Goal: Information Seeking & Learning: Learn about a topic

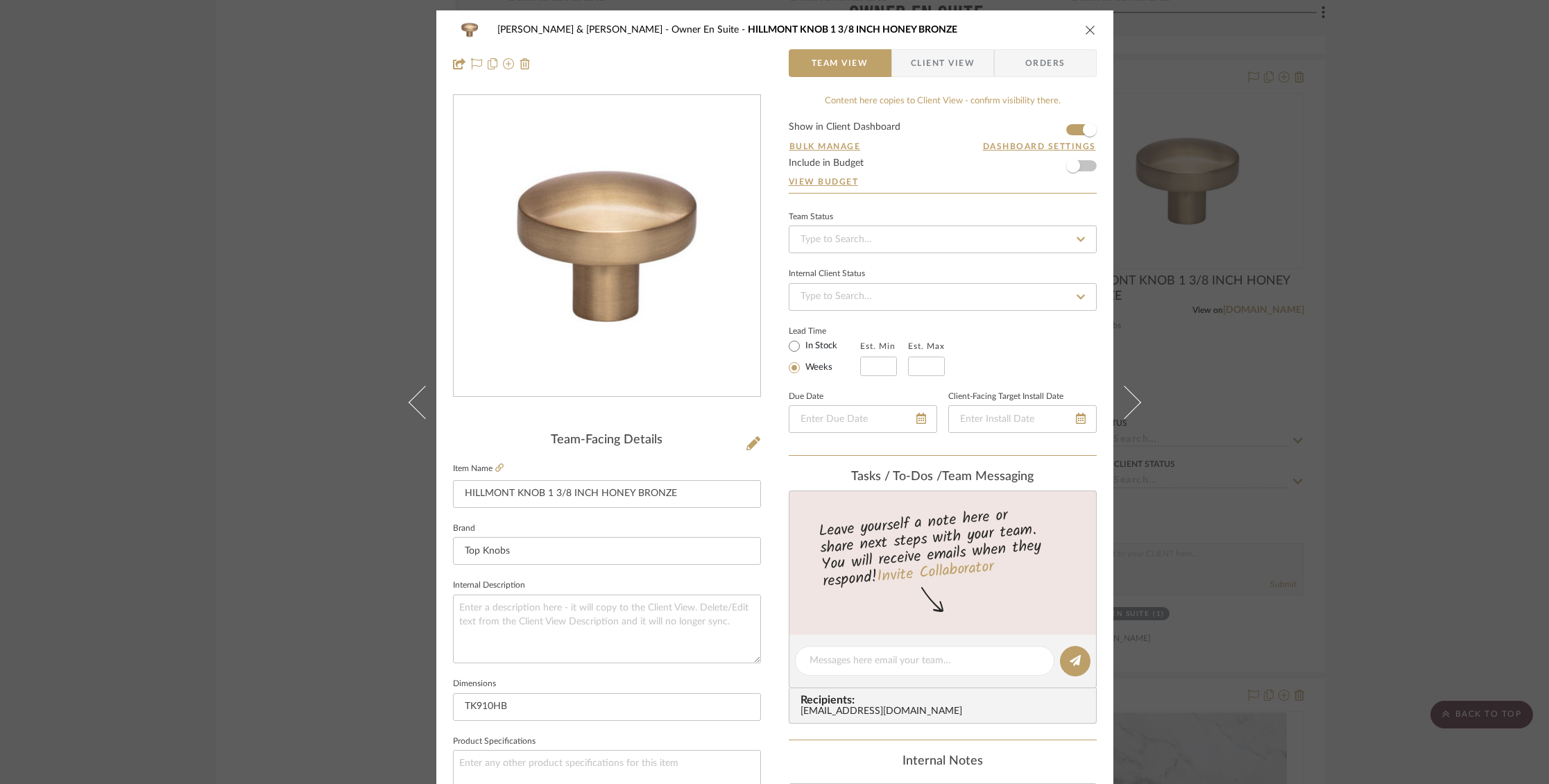
click at [1092, 29] on div "[PERSON_NAME] & [PERSON_NAME] Owner En [GEOGRAPHIC_DATA] 1 3/8 INCH HONEY BRONZ…" at bounding box center [775, 46] width 677 height 73
click at [1085, 27] on icon "close" at bounding box center [1091, 30] width 11 height 11
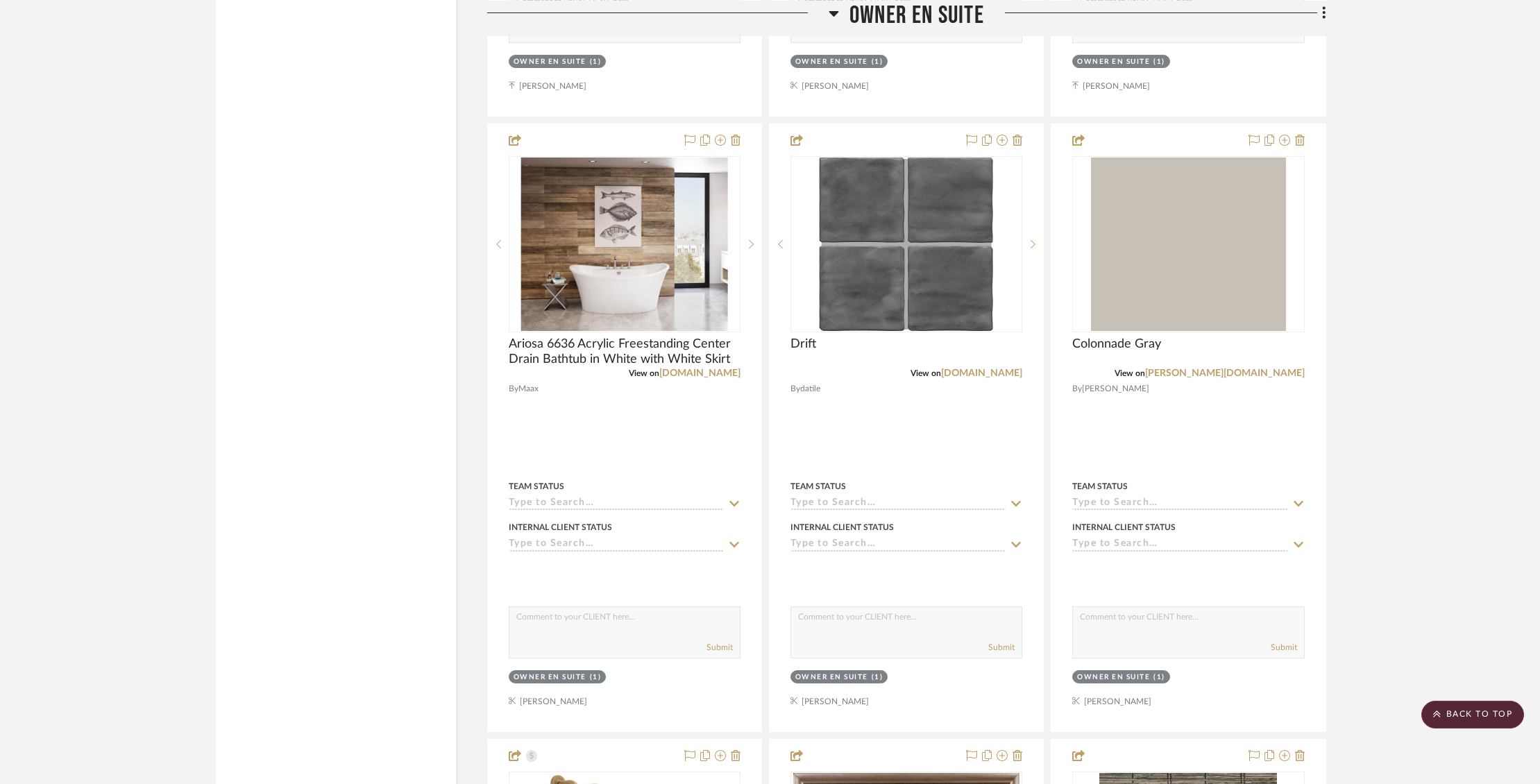
scroll to position [2760, 0]
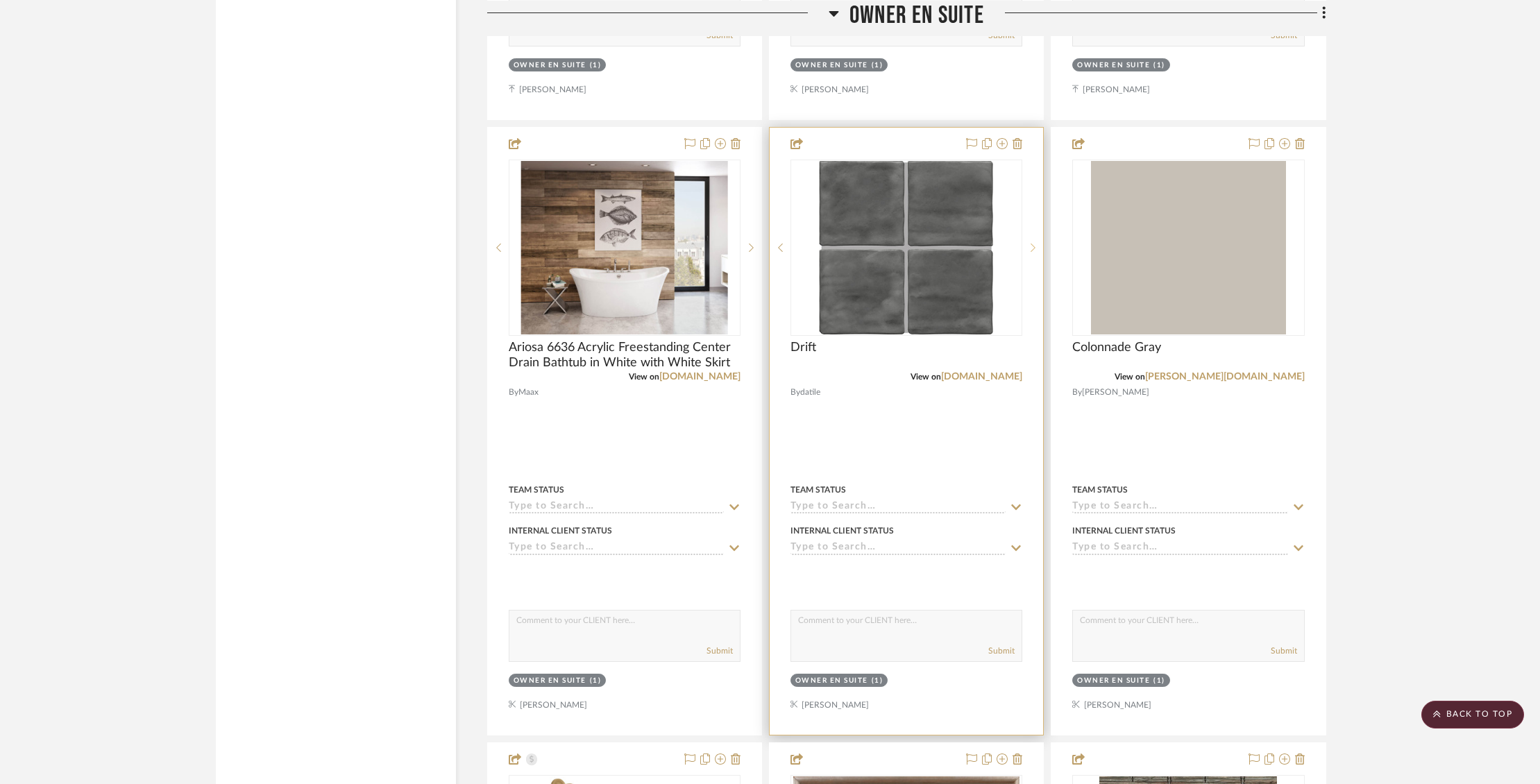
click at [1028, 243] on sr-next-btn at bounding box center [1032, 248] width 21 height 9
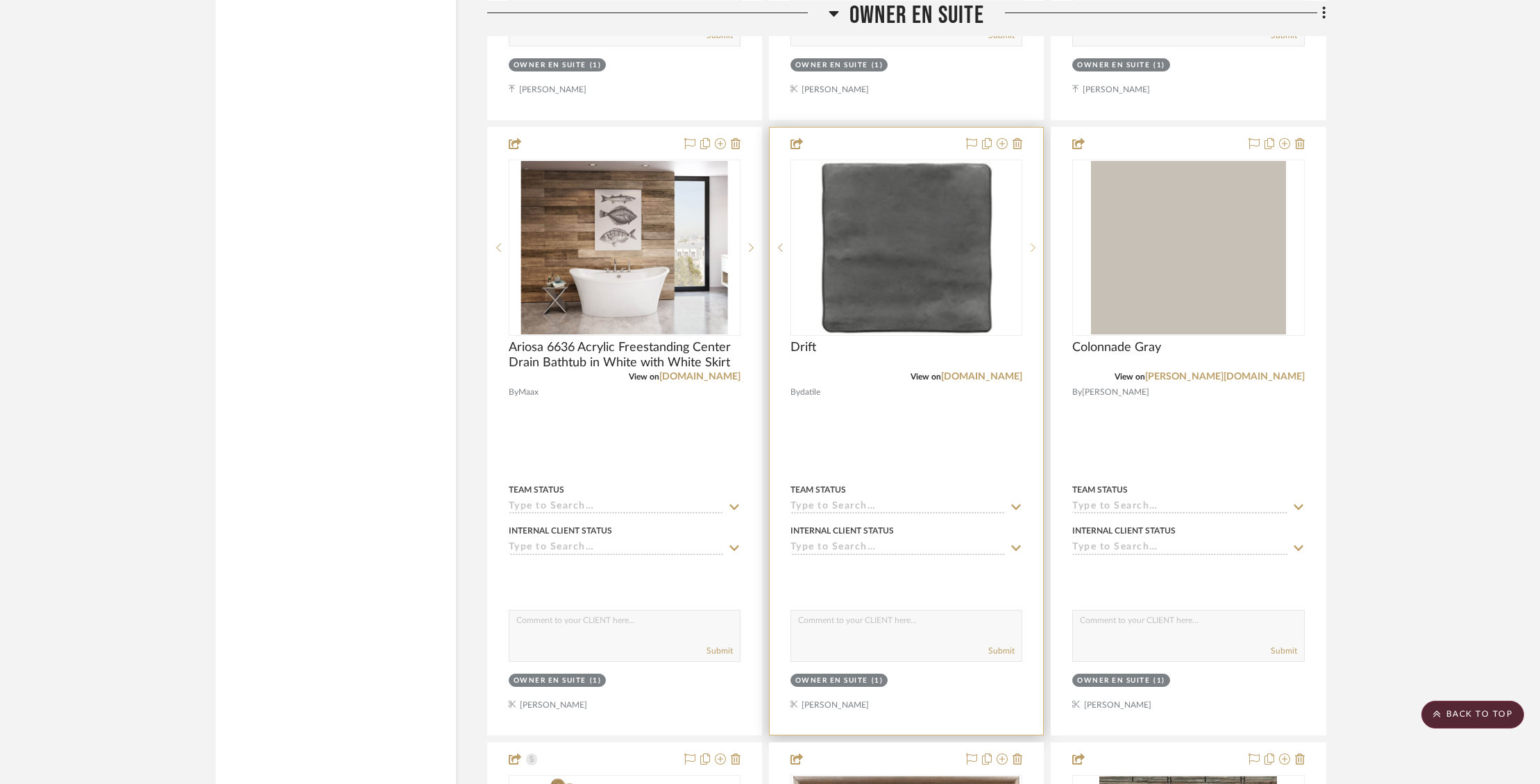
click at [1028, 243] on sr-next-btn at bounding box center [1032, 248] width 21 height 9
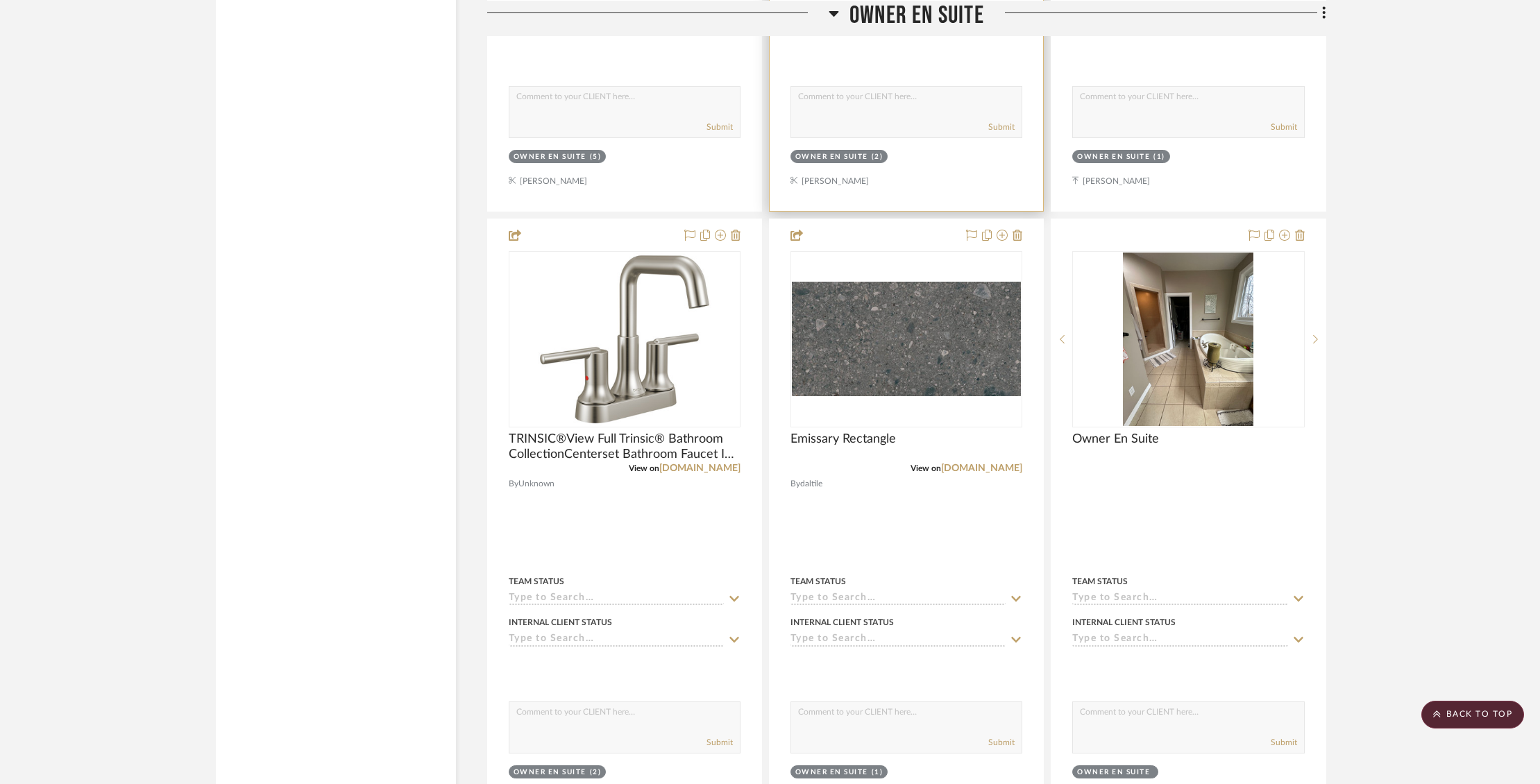
scroll to position [4649, 0]
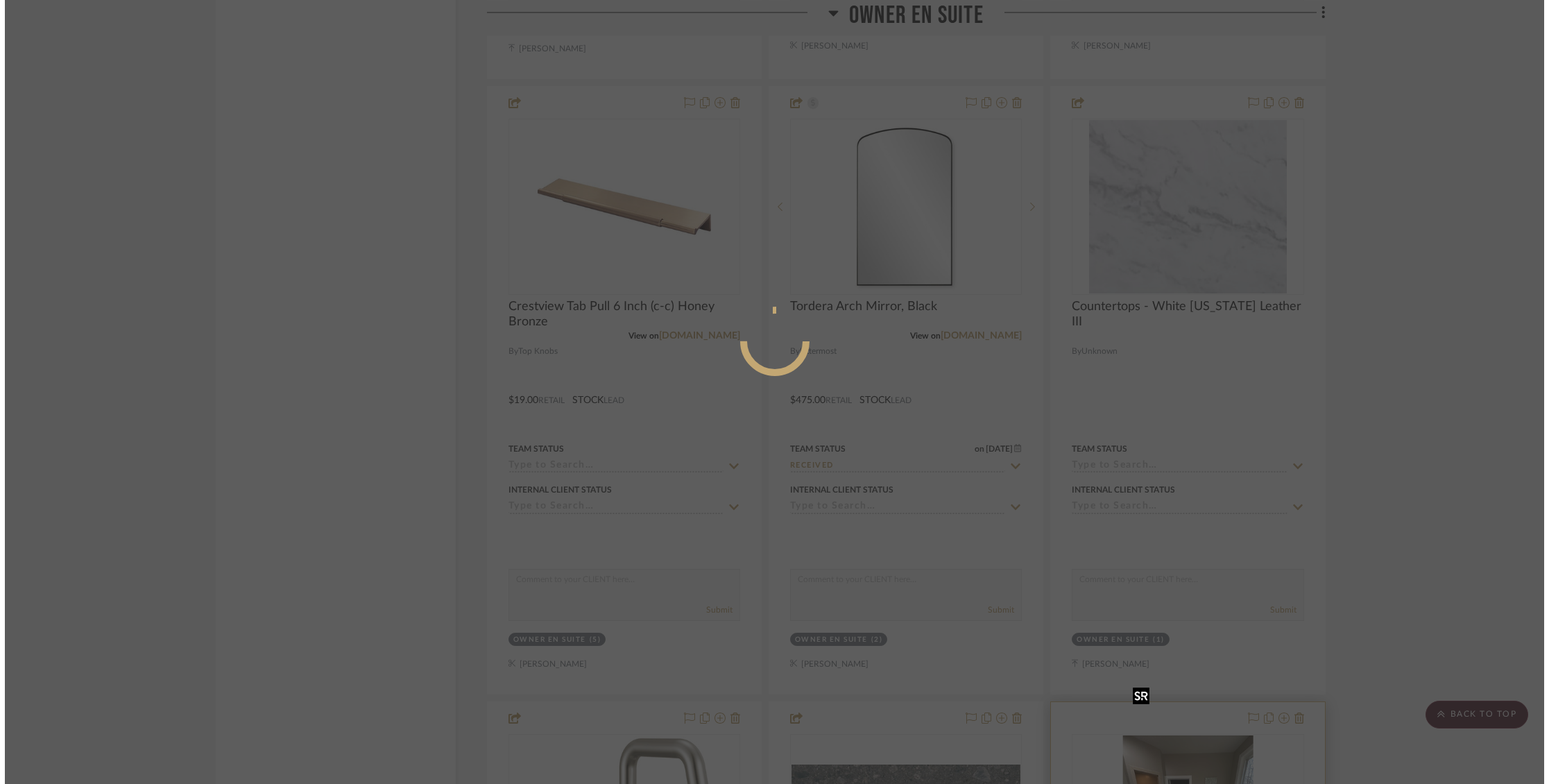
scroll to position [0, 0]
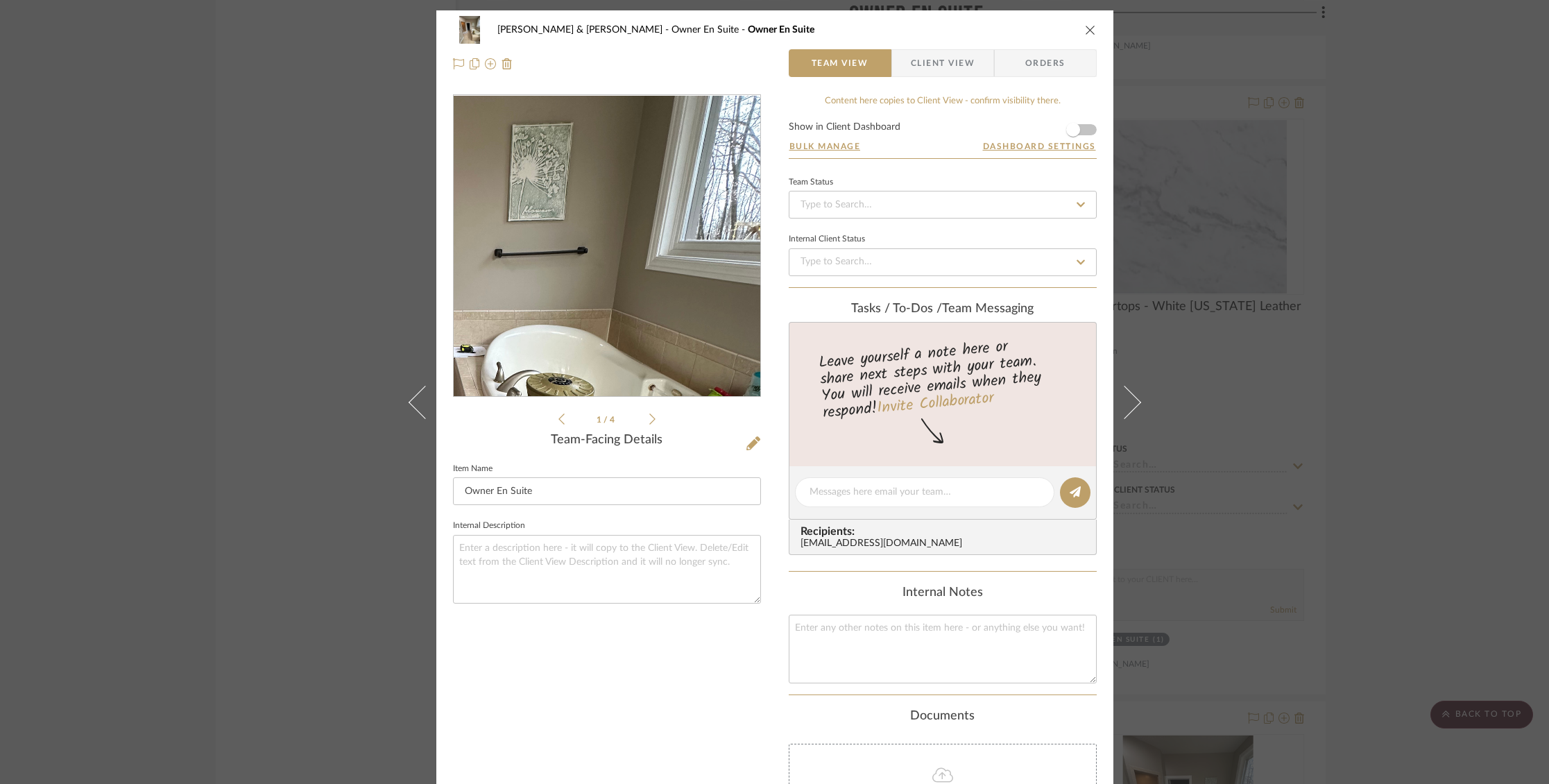
click at [667, 209] on img "0" at bounding box center [607, 245] width 225 height 301
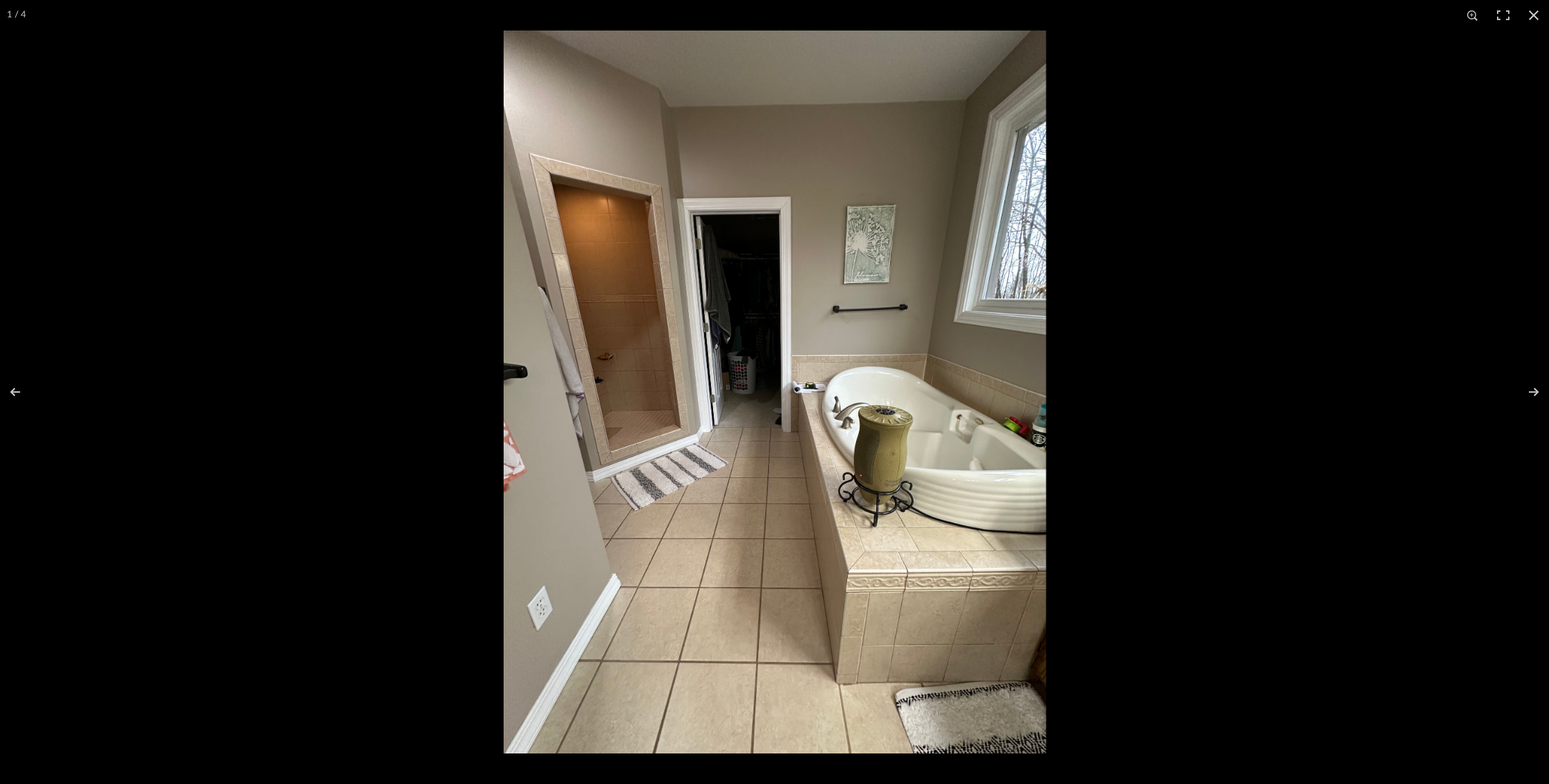
click at [802, 349] on img at bounding box center [775, 392] width 543 height 722
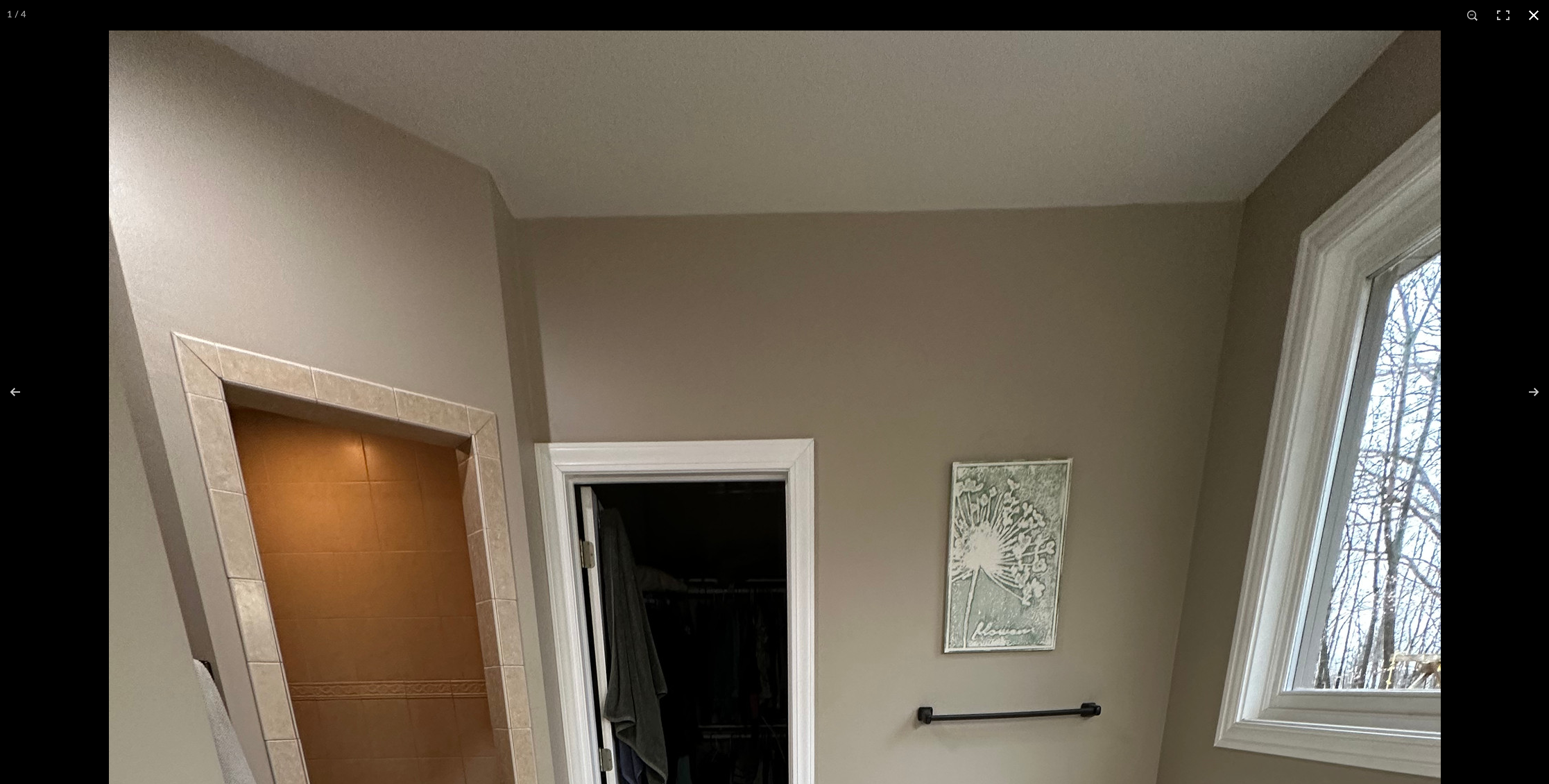
click at [1536, 16] on button at bounding box center [1533, 15] width 30 height 30
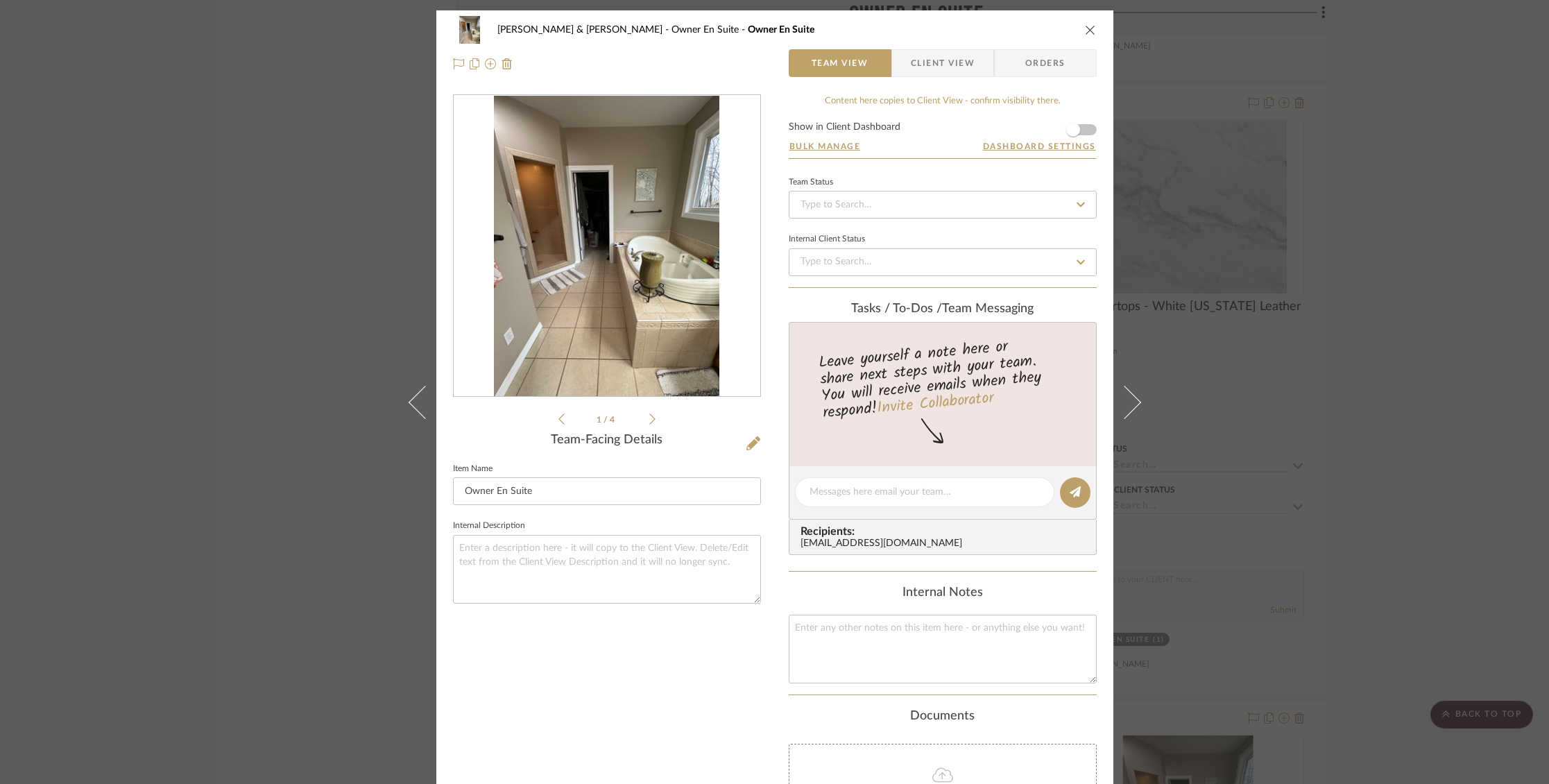
click at [1086, 30] on icon "close" at bounding box center [1091, 30] width 11 height 11
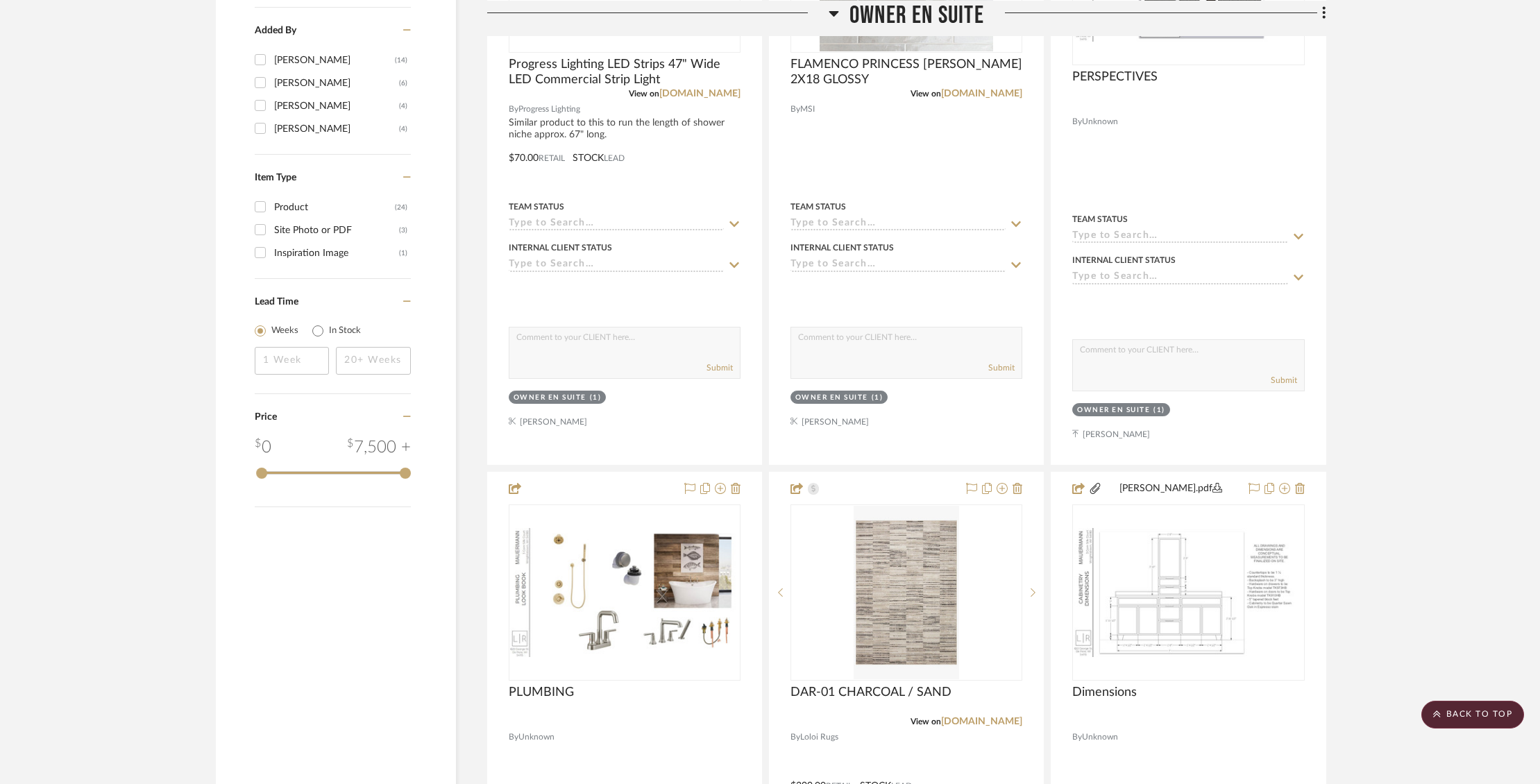
scroll to position [1803, 0]
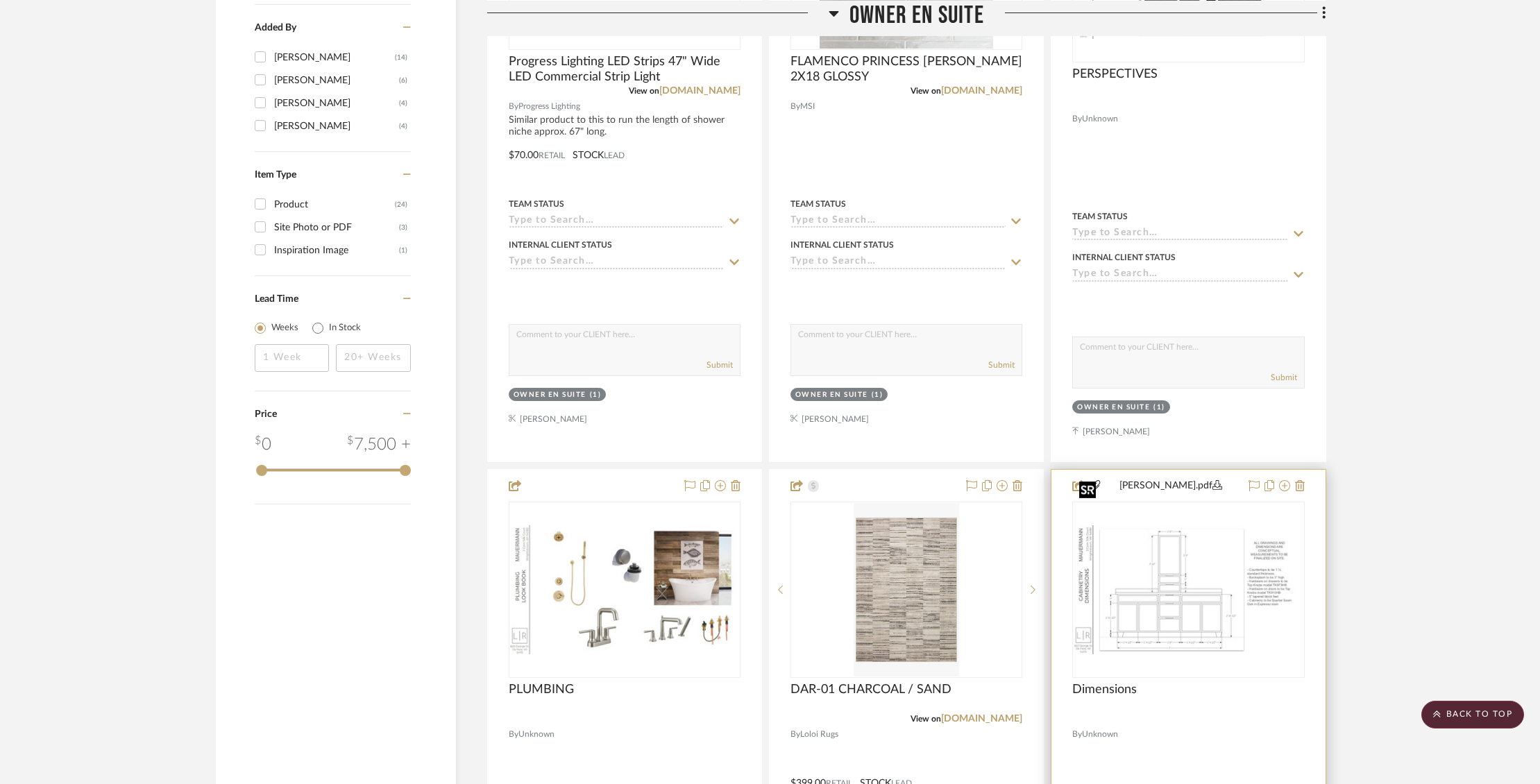
click at [1172, 590] on img "0" at bounding box center [1187, 589] width 229 height 129
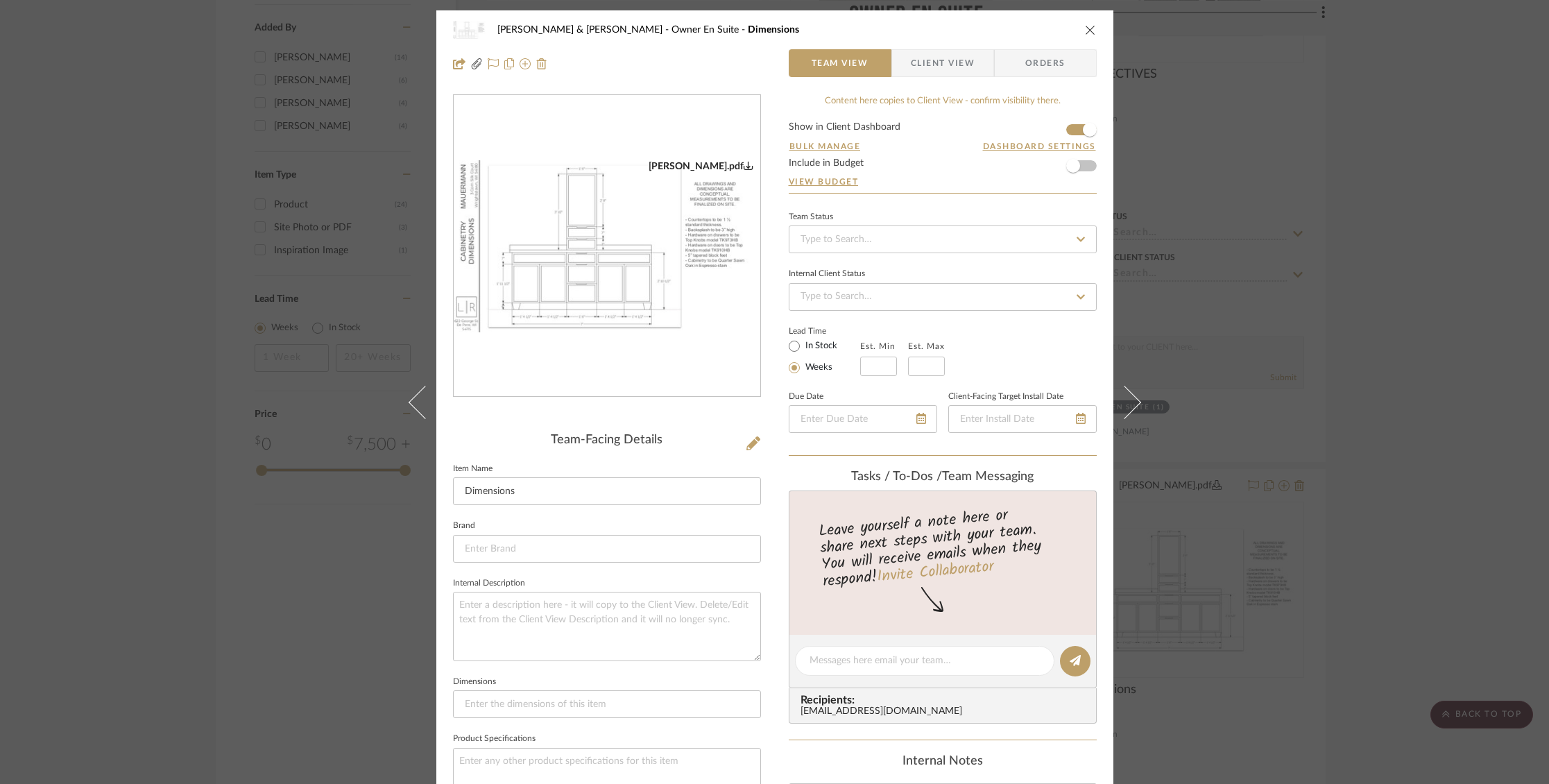
click at [644, 314] on img "0" at bounding box center [607, 246] width 307 height 173
click at [561, 260] on img "0" at bounding box center [607, 246] width 307 height 173
